Goal: Transaction & Acquisition: Subscribe to service/newsletter

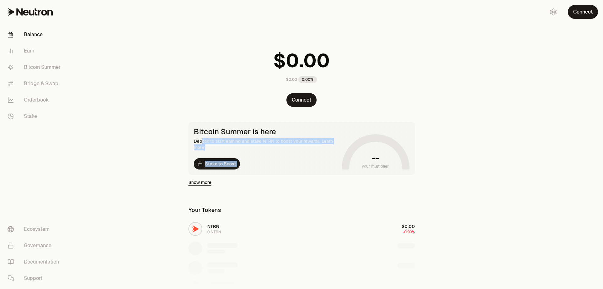
drag, startPoint x: 202, startPoint y: 138, endPoint x: 341, endPoint y: 153, distance: 139.9
click at [341, 153] on div "Bitcoin Summer is here Deposit to start earning and stake NTRN to boost your re…" at bounding box center [301, 148] width 226 height 53
click at [507, 113] on main "$0.00 0.00% Connect Bitcoin Summer is here Deposit to start earning and stake N…" at bounding box center [336, 211] width 532 height 423
click at [582, 19] on div "Connect" at bounding box center [572, 12] width 60 height 24
click at [584, 11] on button "Connect" at bounding box center [583, 12] width 30 height 14
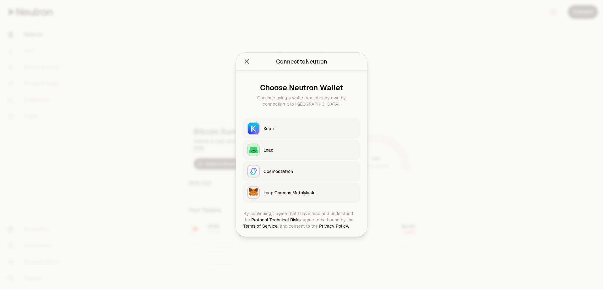
click at [277, 131] on button "Keplr" at bounding box center [301, 128] width 116 height 20
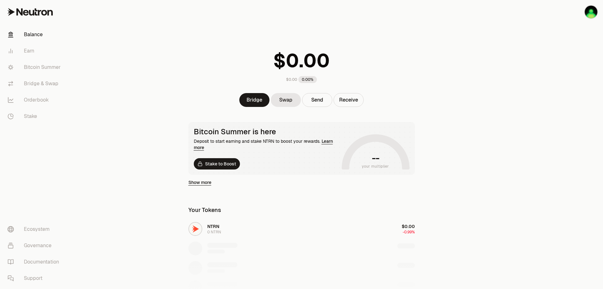
click at [494, 78] on main "$0.00 0.00% Bridge Swap Send Receive Bitcoin Summer is here Deposit to start ea…" at bounding box center [336, 211] width 532 height 423
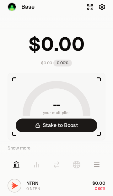
click at [102, 7] on icon "button" at bounding box center [102, 6] width 7 height 7
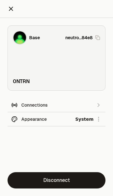
click at [11, 9] on icon "Close" at bounding box center [11, 9] width 4 height 4
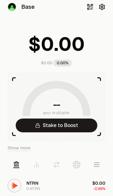
click at [94, 169] on button "button" at bounding box center [97, 165] width 18 height 18
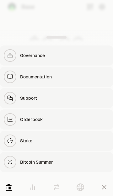
click at [19, 145] on link "Stake" at bounding box center [56, 141] width 113 height 20
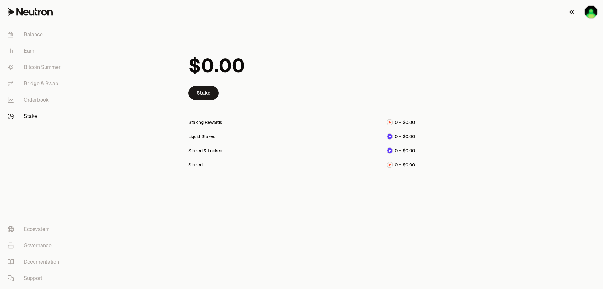
click at [594, 15] on img "button" at bounding box center [591, 12] width 13 height 13
